Goal: Ask a question

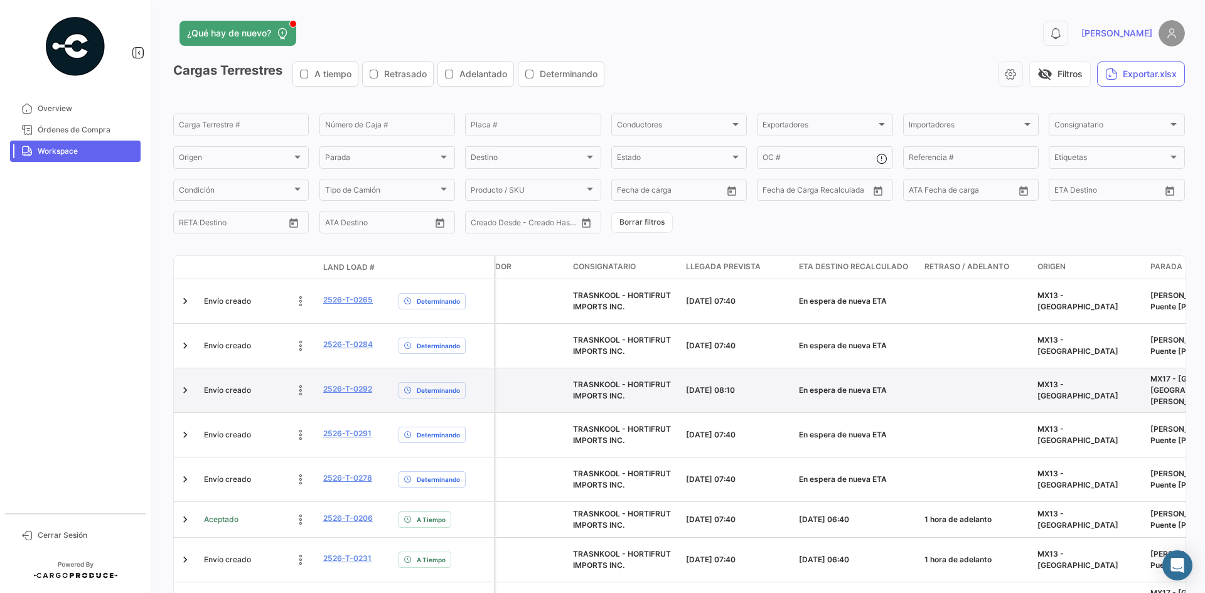
scroll to position [99, 0]
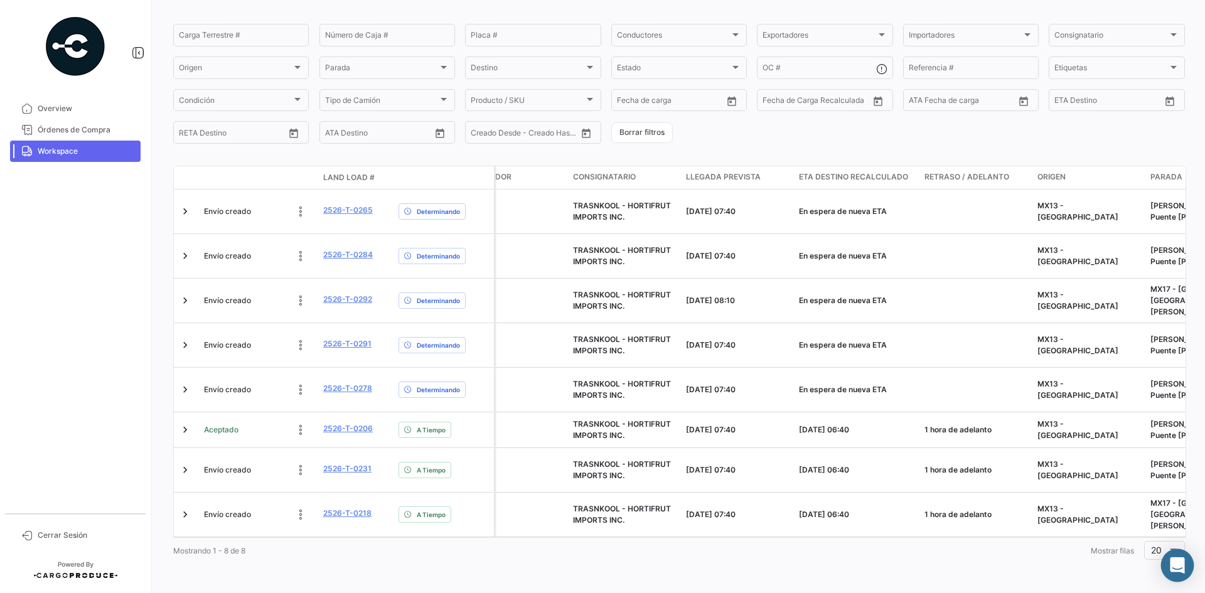
click at [1181, 563] on icon "Abrir Intercom Messenger" at bounding box center [1177, 565] width 14 height 16
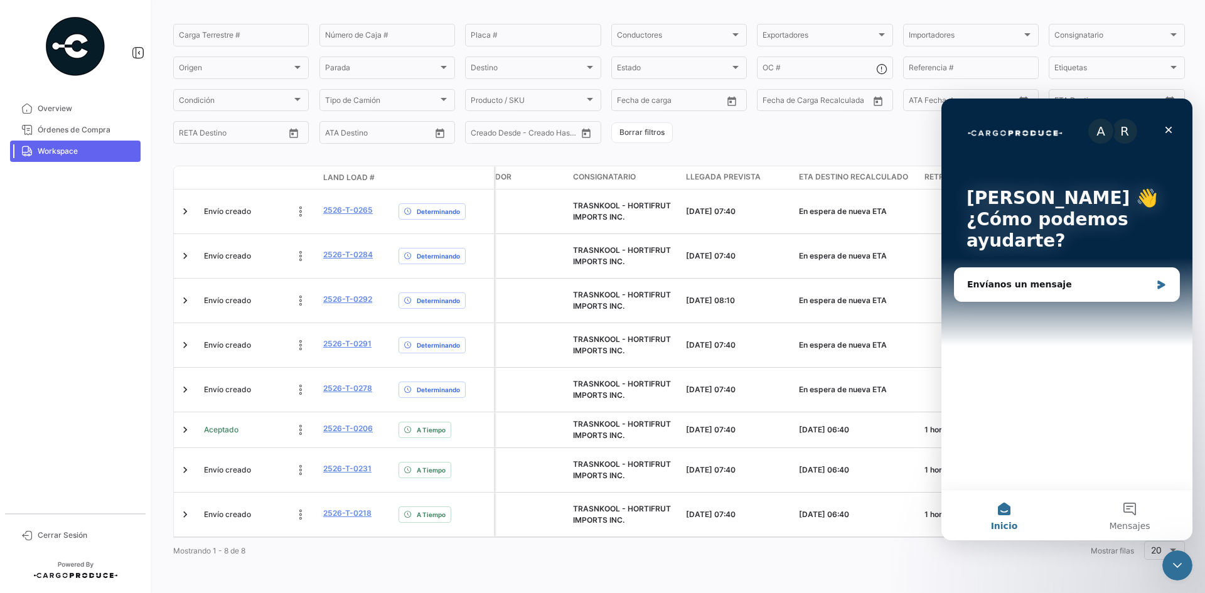
scroll to position [0, 0]
click at [1117, 504] on button "Mensajes" at bounding box center [1130, 515] width 126 height 50
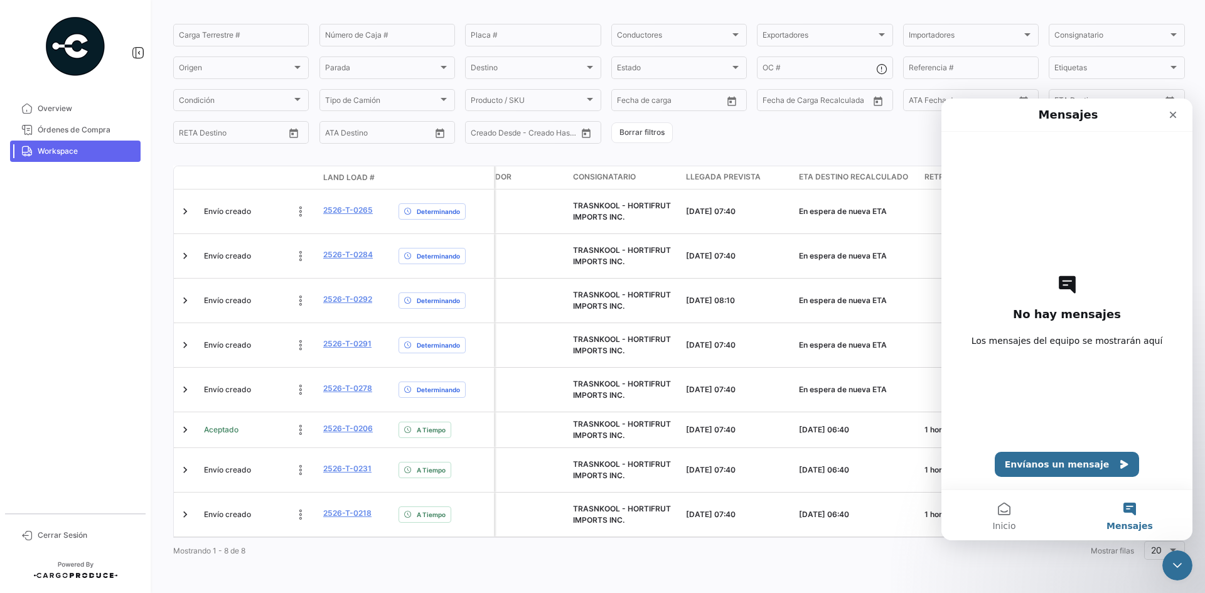
click at [1051, 328] on div "No hay mensajes Los mensajes del equipo se mostrarán aquí Envíanos un mensaje" at bounding box center [1066, 311] width 207 height 358
click at [1049, 336] on span "Los mensajes del equipo se mostrarán aquí" at bounding box center [1067, 341] width 191 height 13
click at [1047, 350] on div "No hay mensajes Los mensajes del equipo se mostrarán aquí Envíanos un mensaje" at bounding box center [1066, 311] width 207 height 358
drag, startPoint x: 1044, startPoint y: 340, endPoint x: 1043, endPoint y: 373, distance: 33.9
click at [1043, 353] on div "No hay mensajes Los mensajes del equipo se mostrarán aquí Envíanos un mensaje" at bounding box center [1066, 311] width 207 height 358
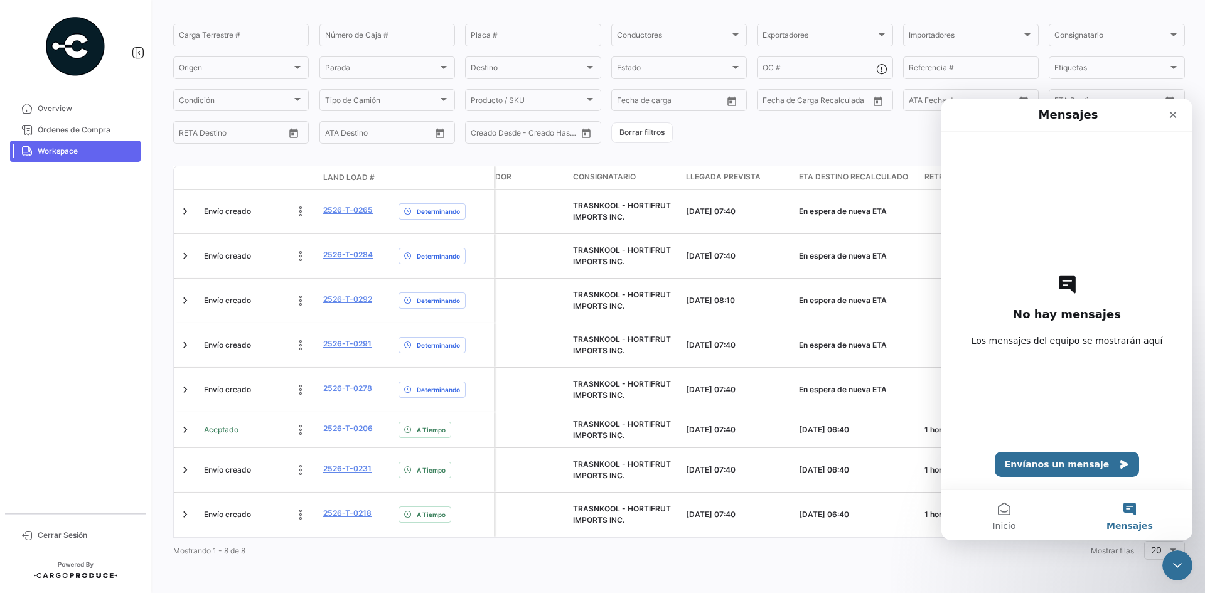
click at [1043, 375] on div "No hay mensajes Los mensajes del equipo se mostrarán aquí Envíanos un mensaje" at bounding box center [1066, 311] width 207 height 358
click at [1043, 415] on div "No hay mensajes Los mensajes del equipo se mostrarán aquí Envíanos un mensaje" at bounding box center [1066, 311] width 207 height 358
click at [1119, 464] on icon "Envíanos un mensaje" at bounding box center [1124, 464] width 10 height 10
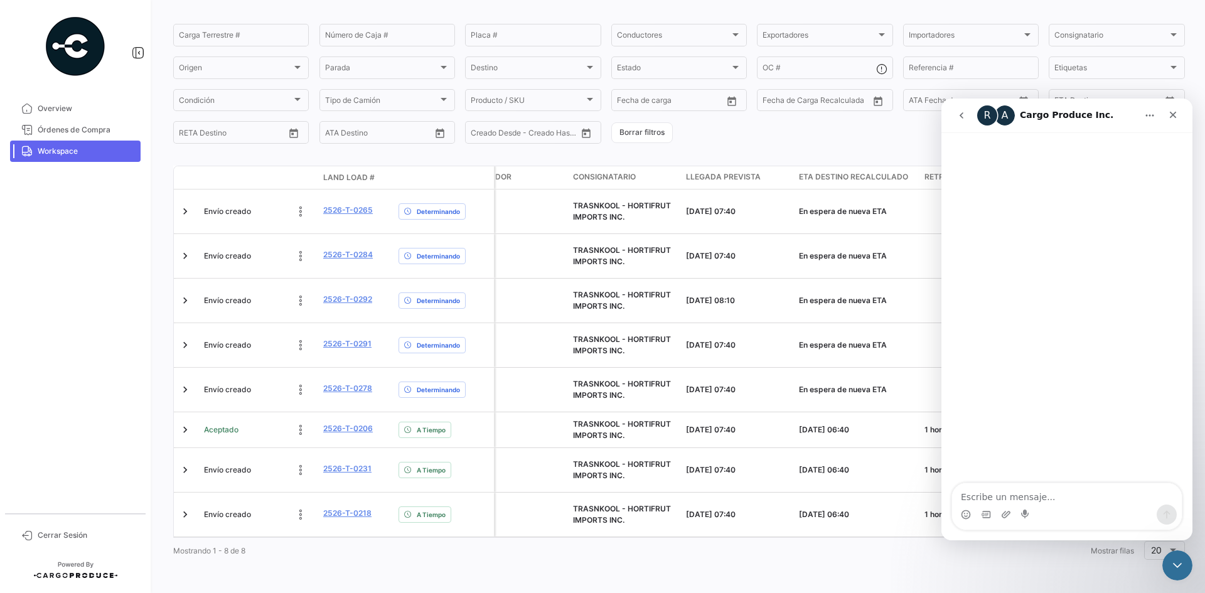
type textarea "B"
type textarea "Hola buenos dias, me pueden apoyar con acceso a la plataforma para el usuario, …"
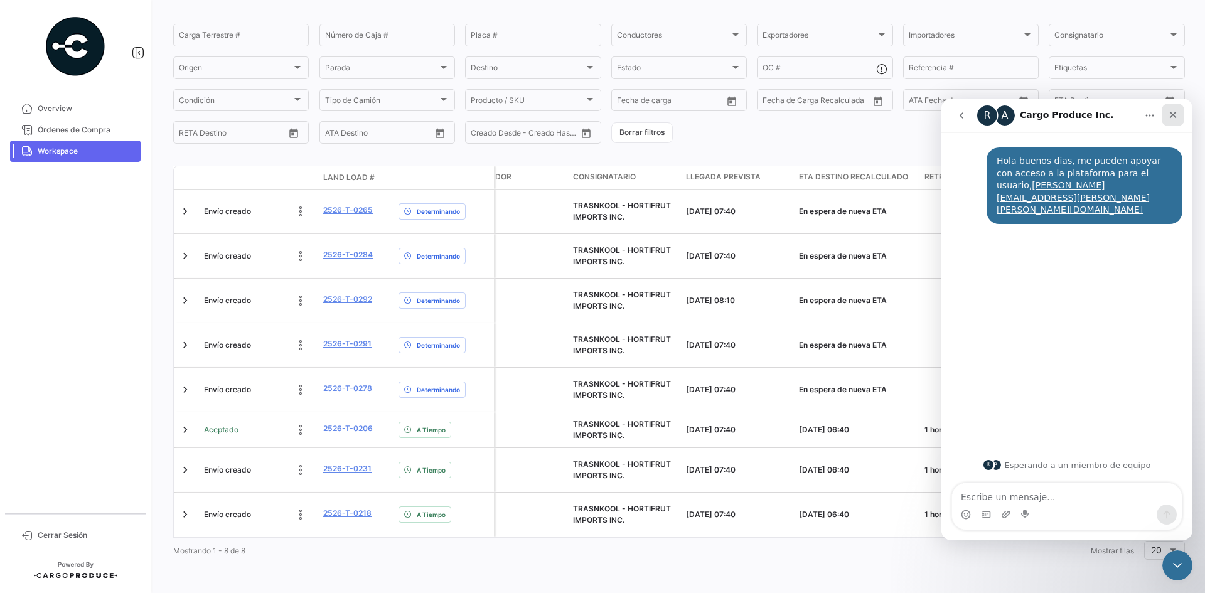
click at [1173, 121] on div "Cerrar" at bounding box center [1173, 115] width 23 height 23
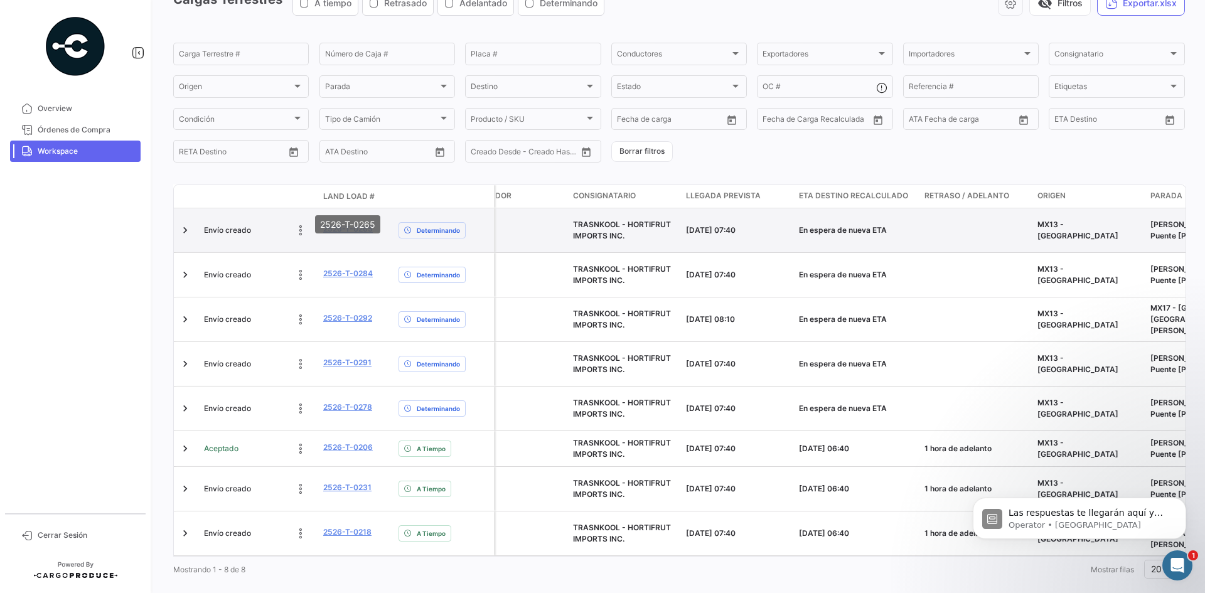
scroll to position [99, 0]
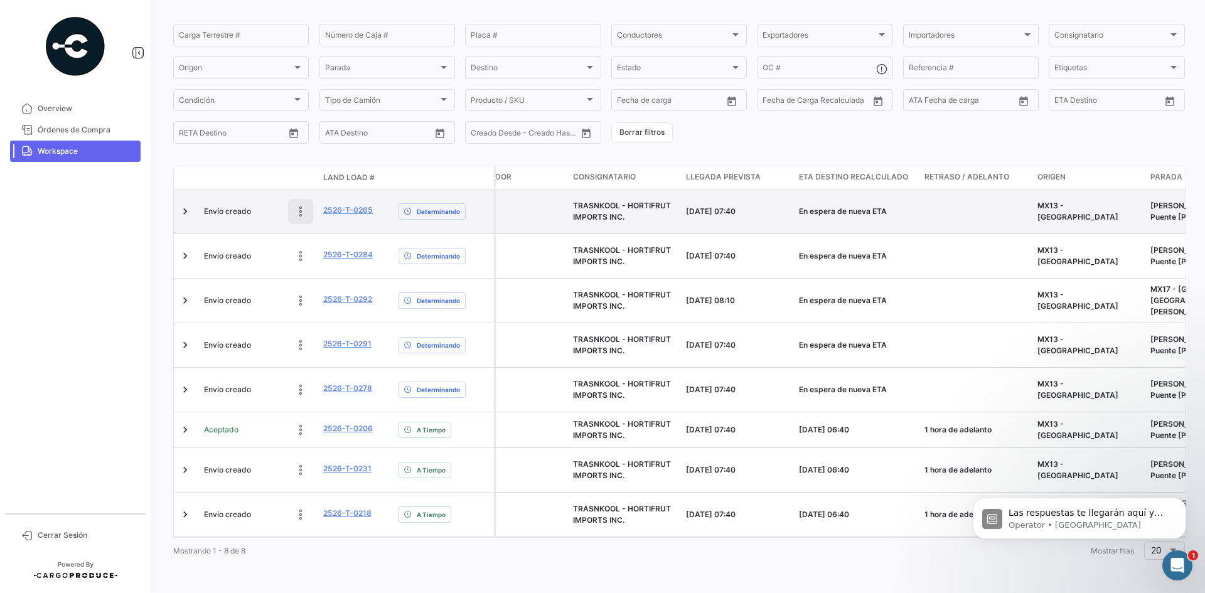
click at [294, 205] on icon at bounding box center [300, 211] width 13 height 13
click at [184, 205] on link at bounding box center [185, 211] width 13 height 13
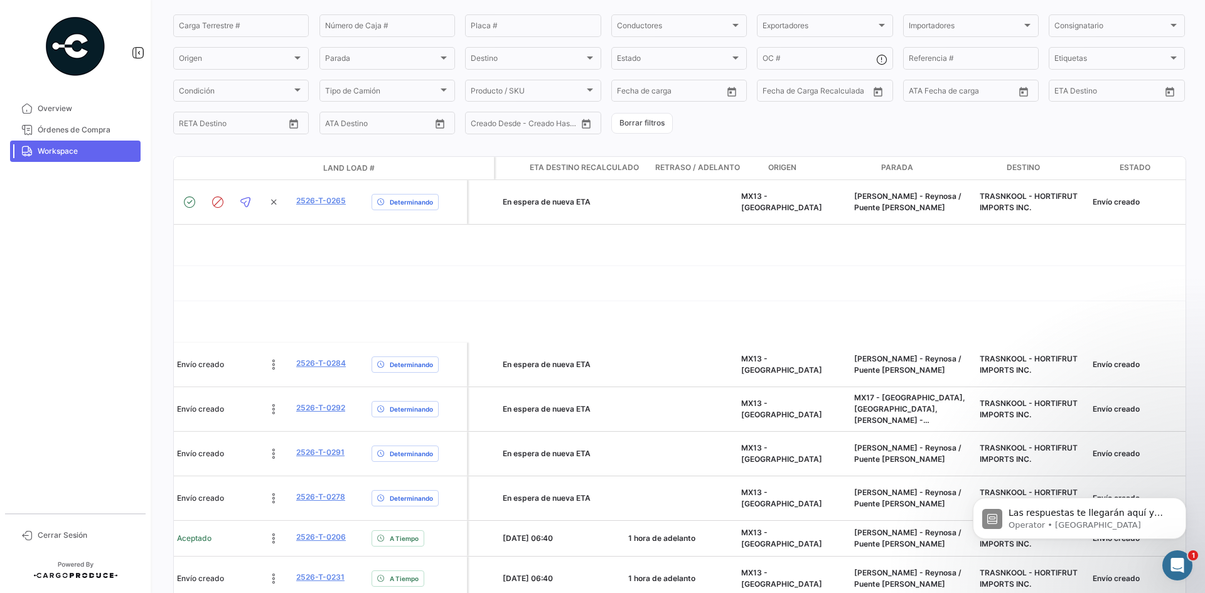
scroll to position [0, 752]
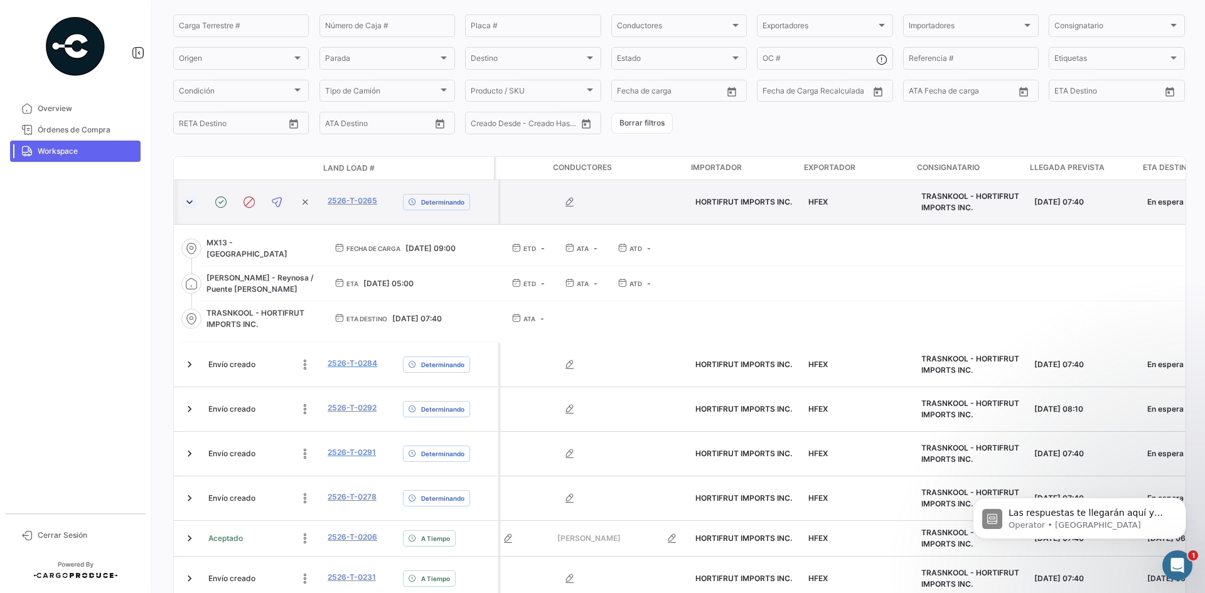
click at [185, 203] on link at bounding box center [189, 202] width 13 height 13
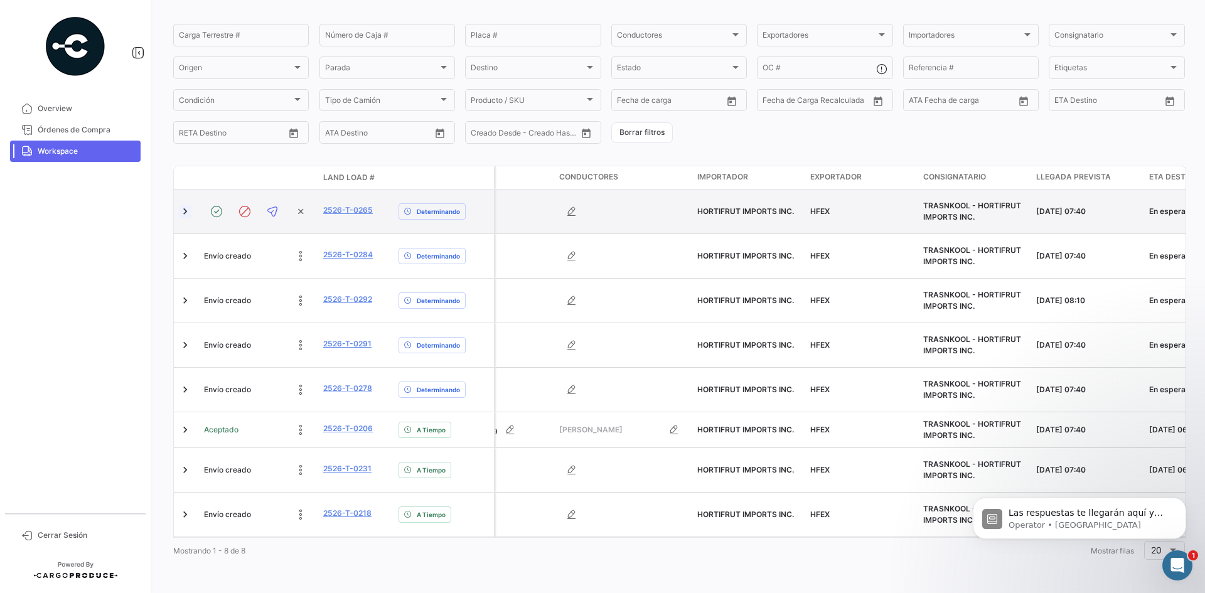
scroll to position [0, 136]
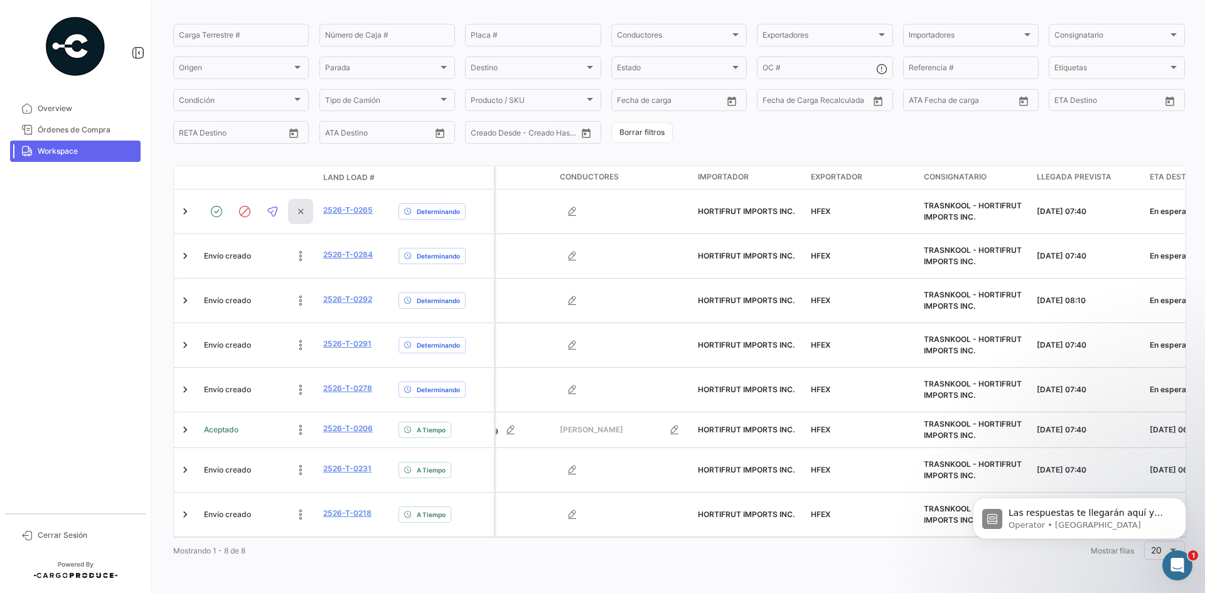
click at [299, 204] on icon at bounding box center [301, 212] width 18 height 18
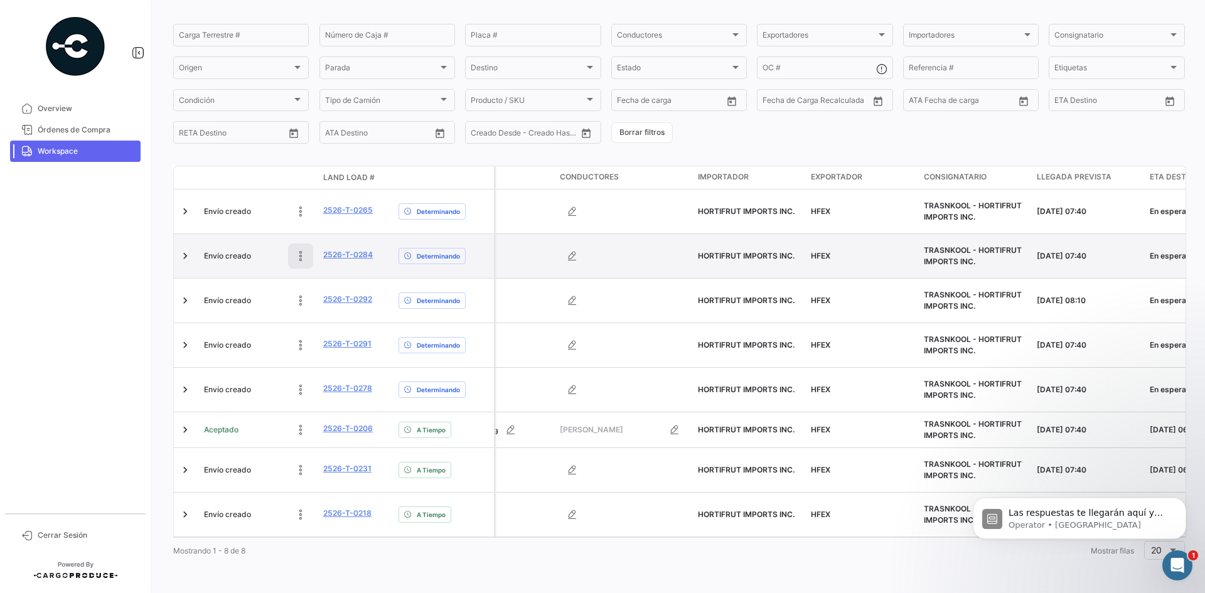
click at [296, 250] on icon at bounding box center [300, 256] width 13 height 13
click at [299, 247] on icon at bounding box center [301, 256] width 18 height 18
click at [187, 250] on link at bounding box center [185, 256] width 13 height 13
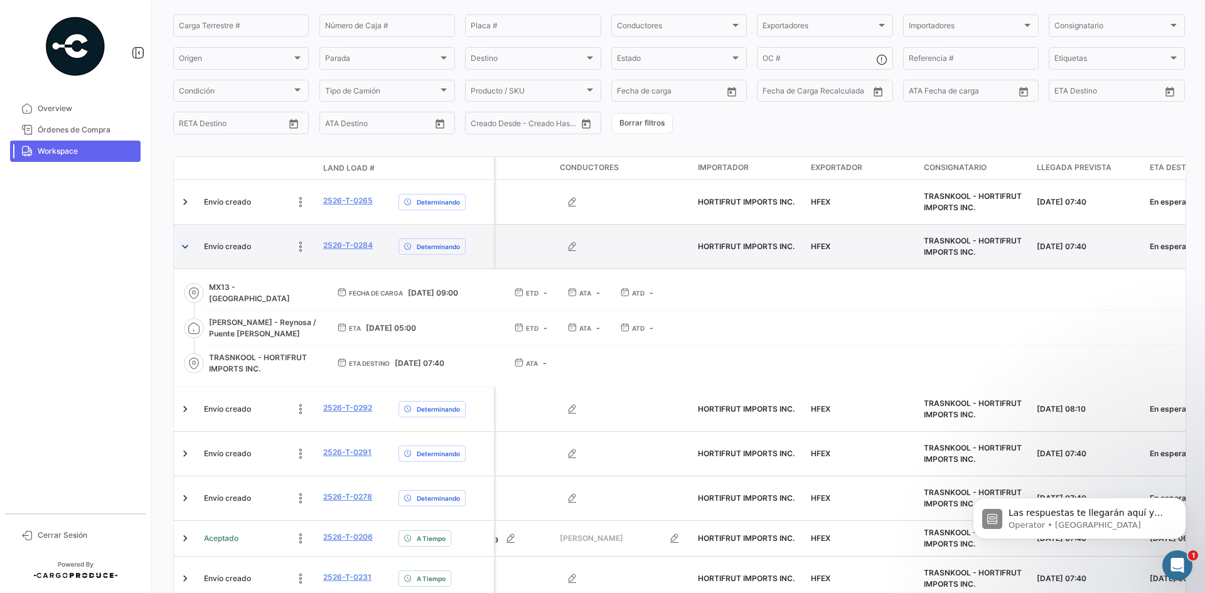
click at [187, 247] on link at bounding box center [185, 246] width 13 height 13
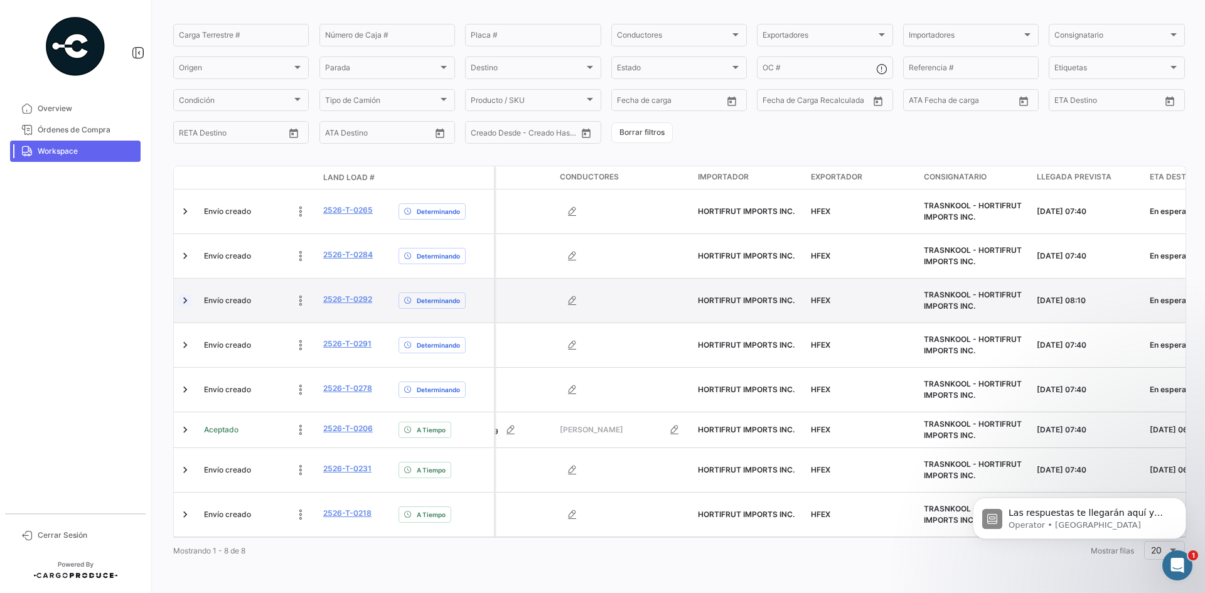
click at [187, 294] on link at bounding box center [185, 300] width 13 height 13
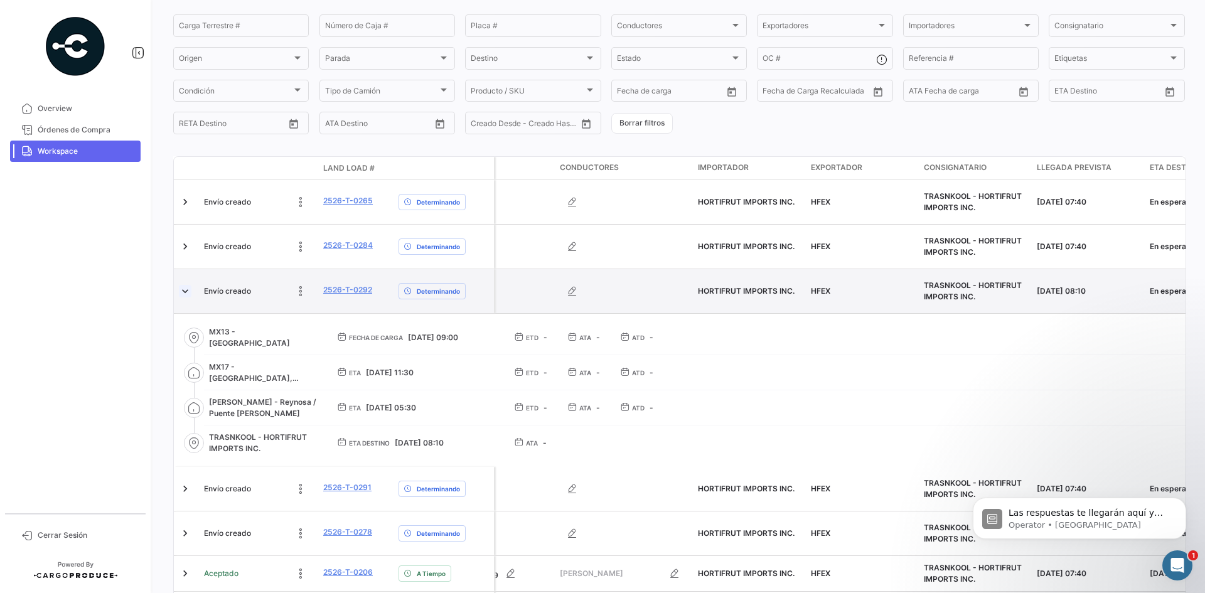
click at [187, 291] on link at bounding box center [185, 291] width 13 height 13
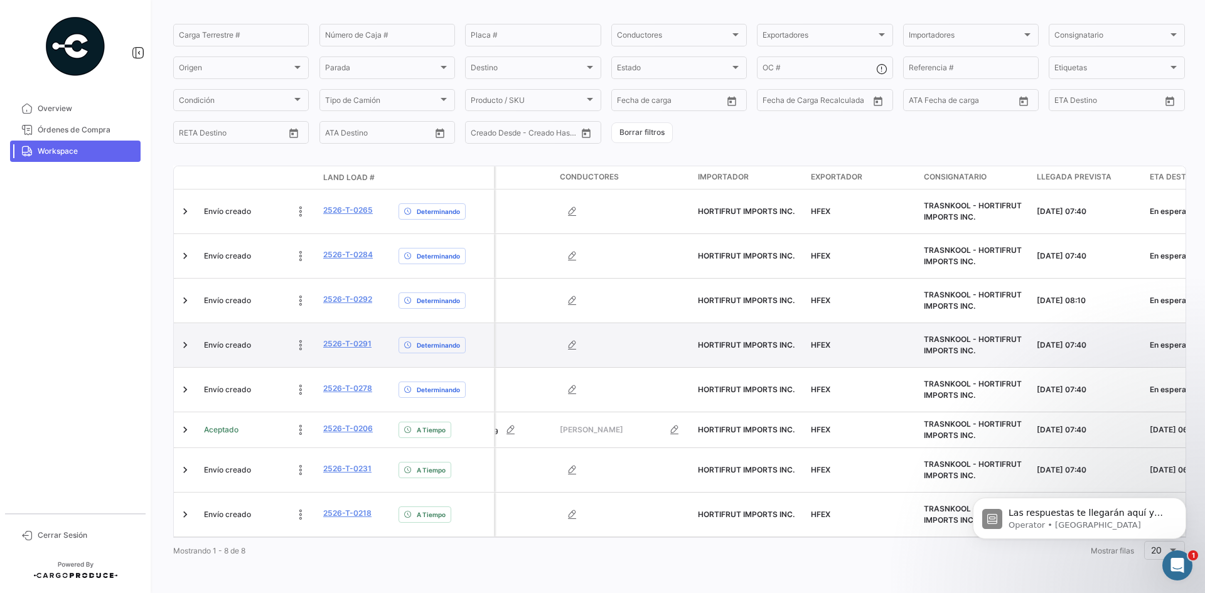
click at [186, 329] on div at bounding box center [186, 345] width 15 height 34
click at [186, 339] on link at bounding box center [185, 345] width 13 height 13
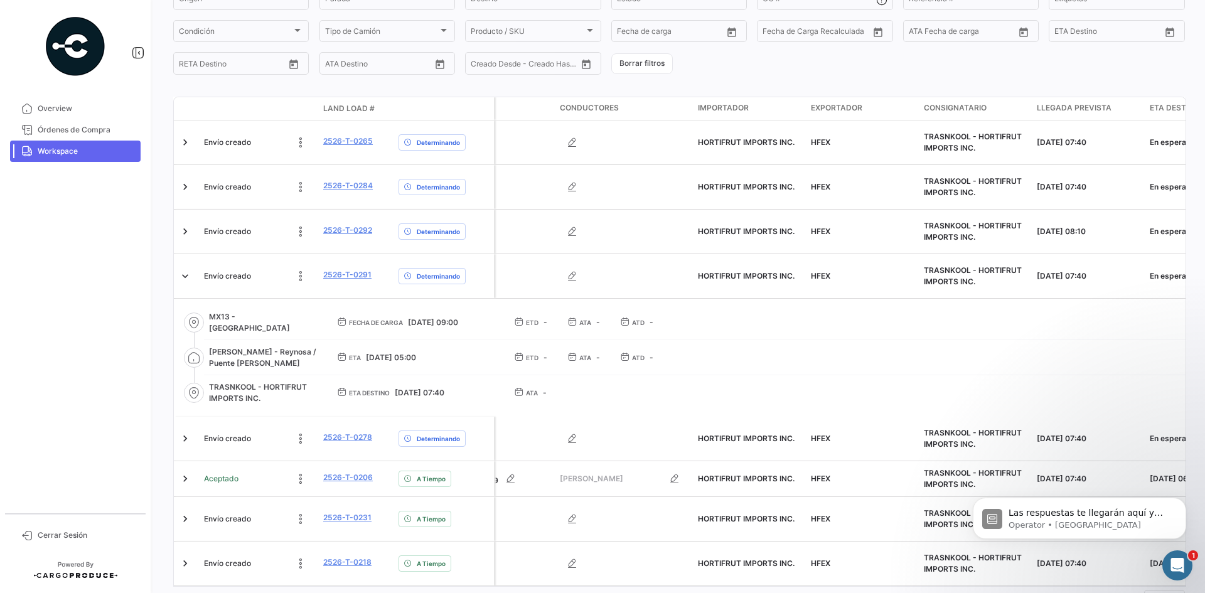
scroll to position [217, 0]
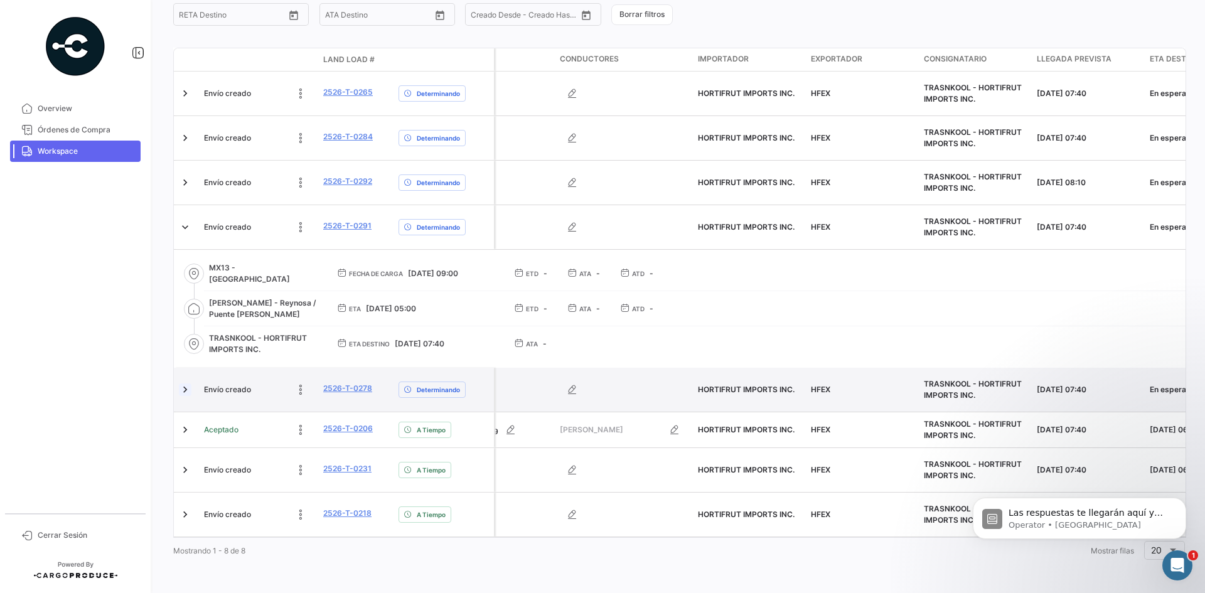
click at [182, 384] on link at bounding box center [185, 390] width 13 height 13
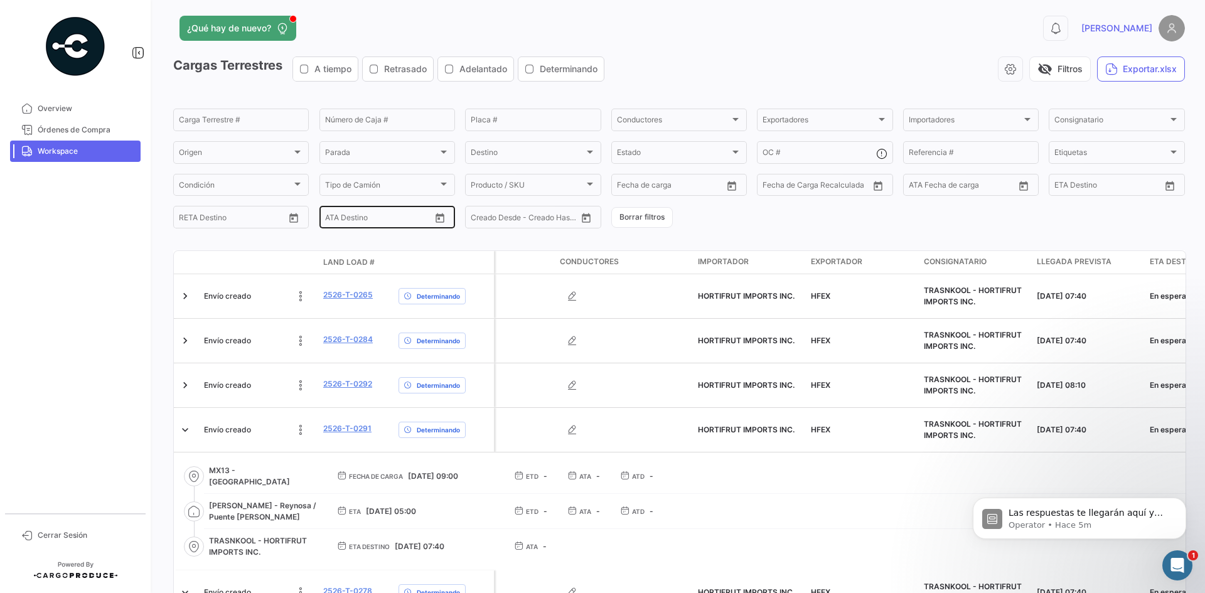
scroll to position [0, 0]
